Goal: Find specific page/section: Find specific page/section

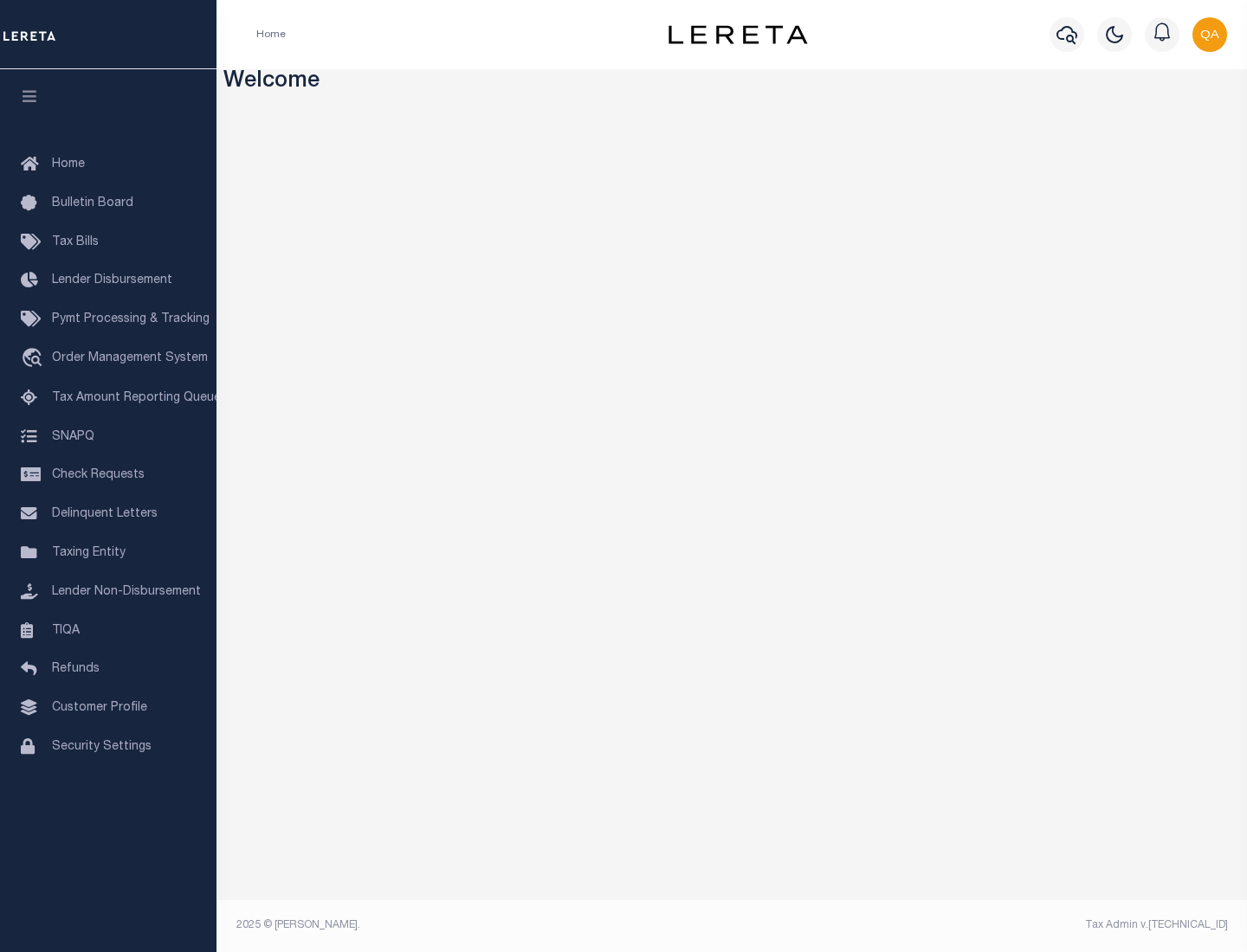
click at [108, 630] on link "TIQA" at bounding box center [108, 631] width 216 height 39
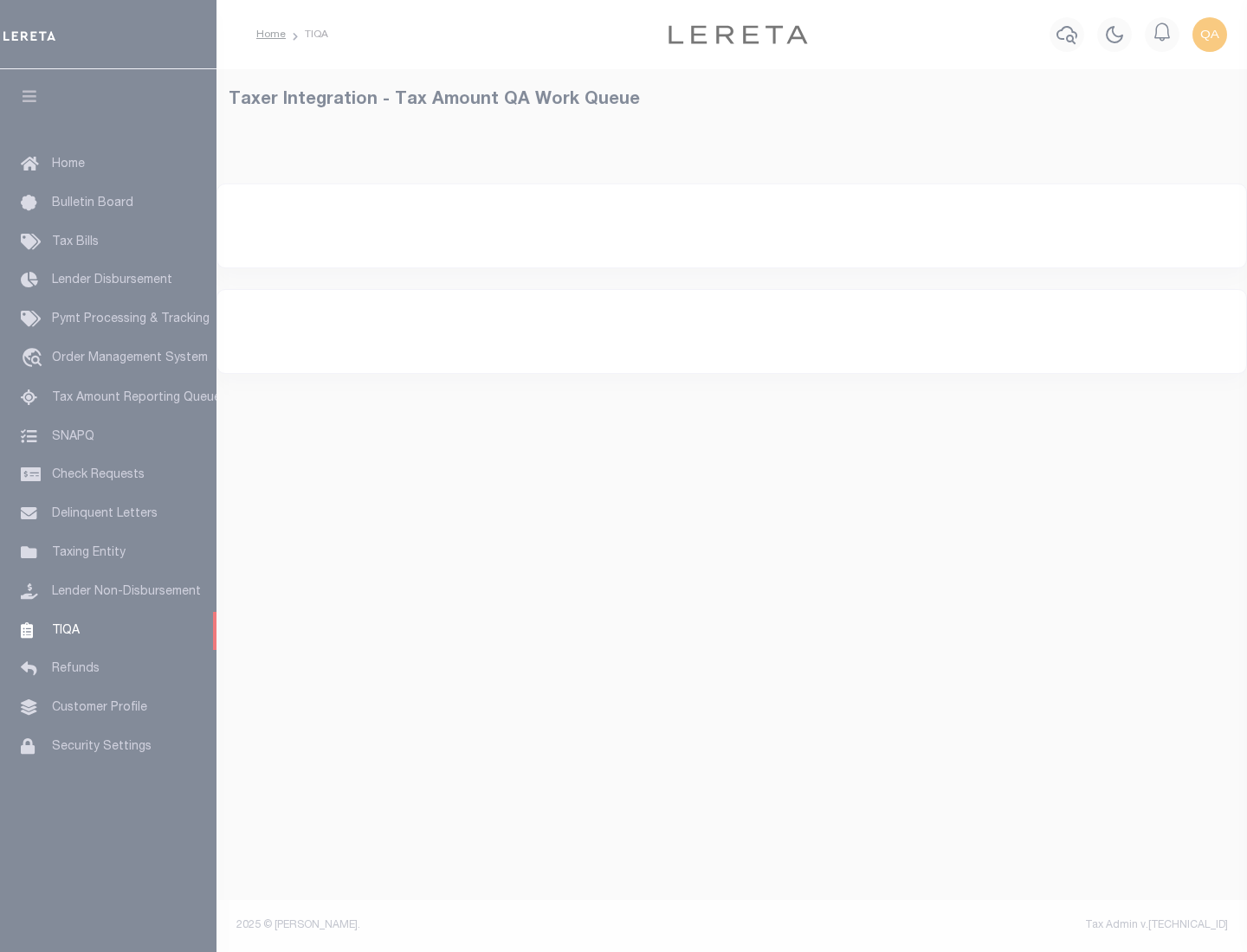
select select "200"
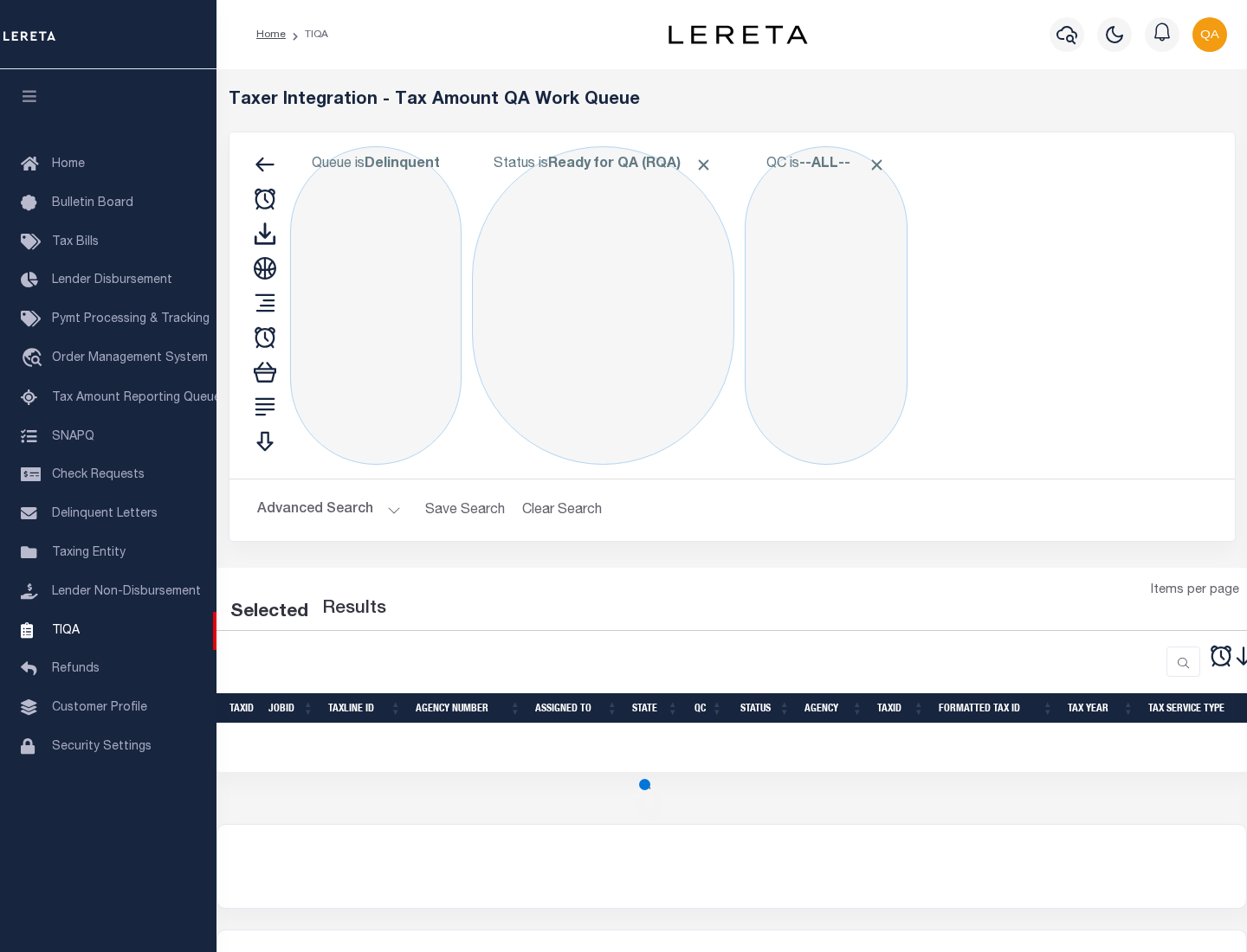
select select "200"
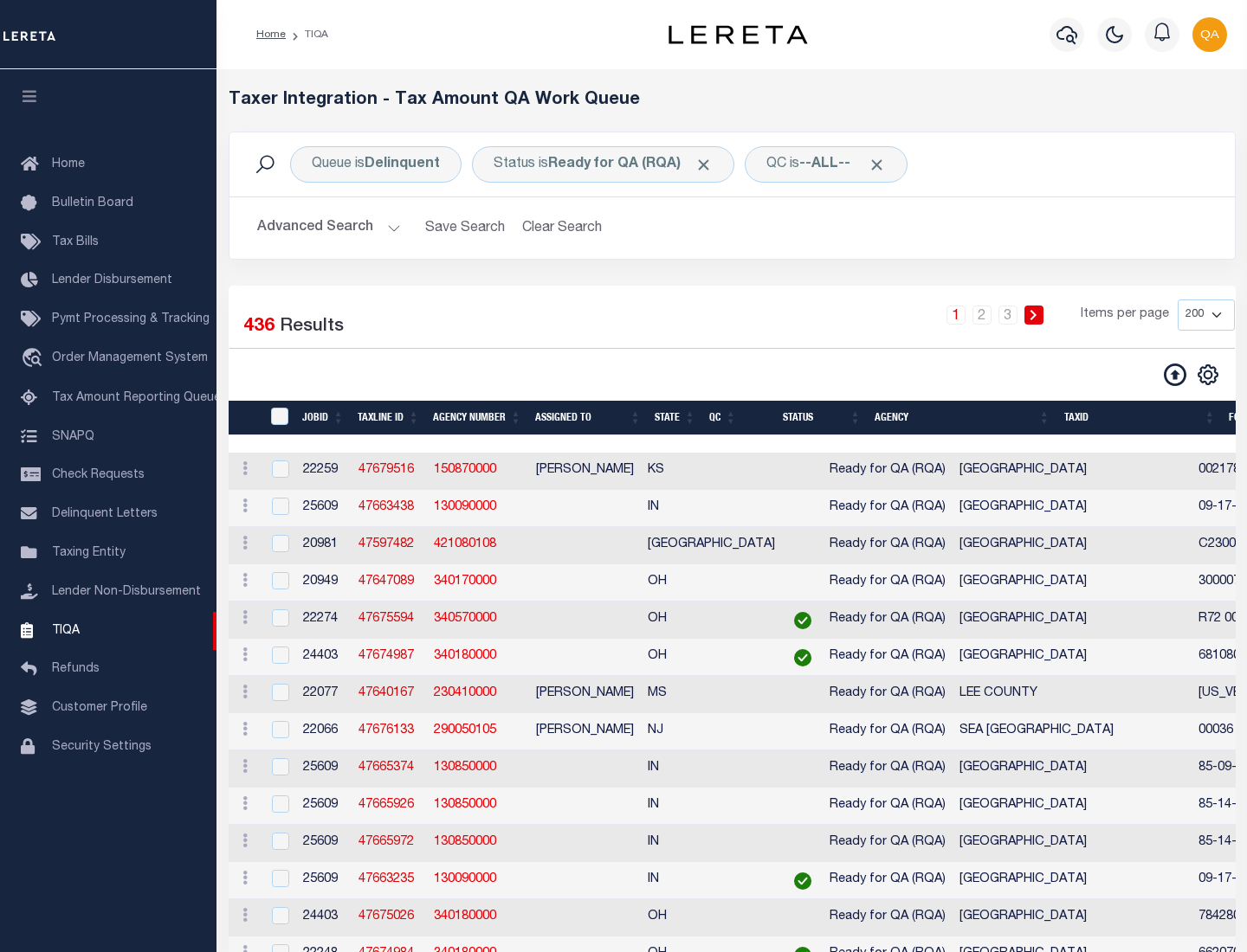
click at [709, 165] on span "Click to Remove" at bounding box center [703, 164] width 18 height 18
